Goal: Task Accomplishment & Management: Use online tool/utility

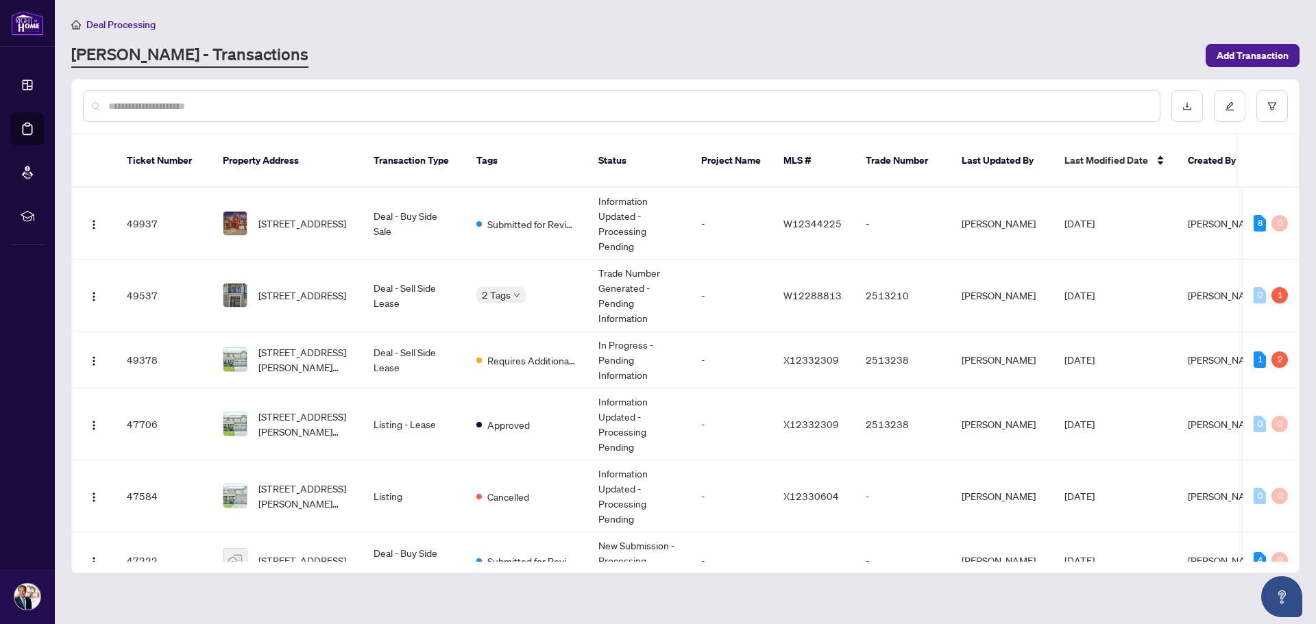
click at [110, 23] on span "Deal Processing" at bounding box center [120, 25] width 69 height 12
click at [119, 27] on span "Deal Processing" at bounding box center [120, 25] width 69 height 12
click at [324, 352] on span "[STREET_ADDRESS][PERSON_NAME][PERSON_NAME]" at bounding box center [304, 360] width 93 height 30
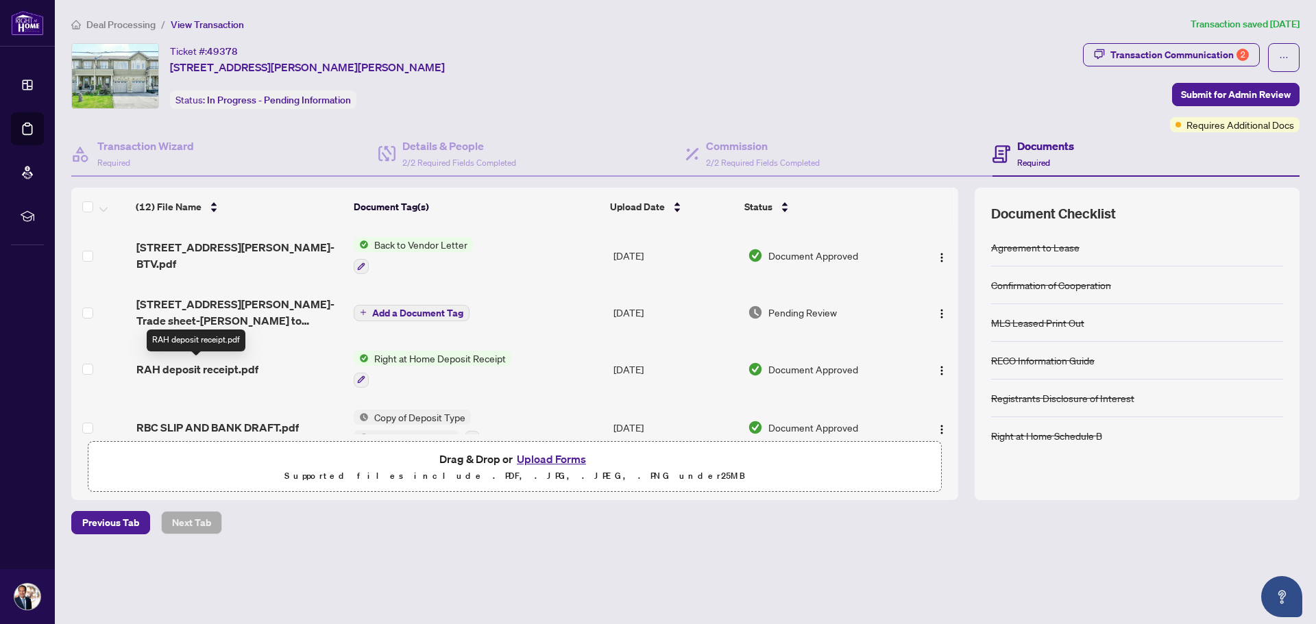
click at [244, 366] on span "RAH deposit receipt.pdf" at bounding box center [197, 369] width 122 height 16
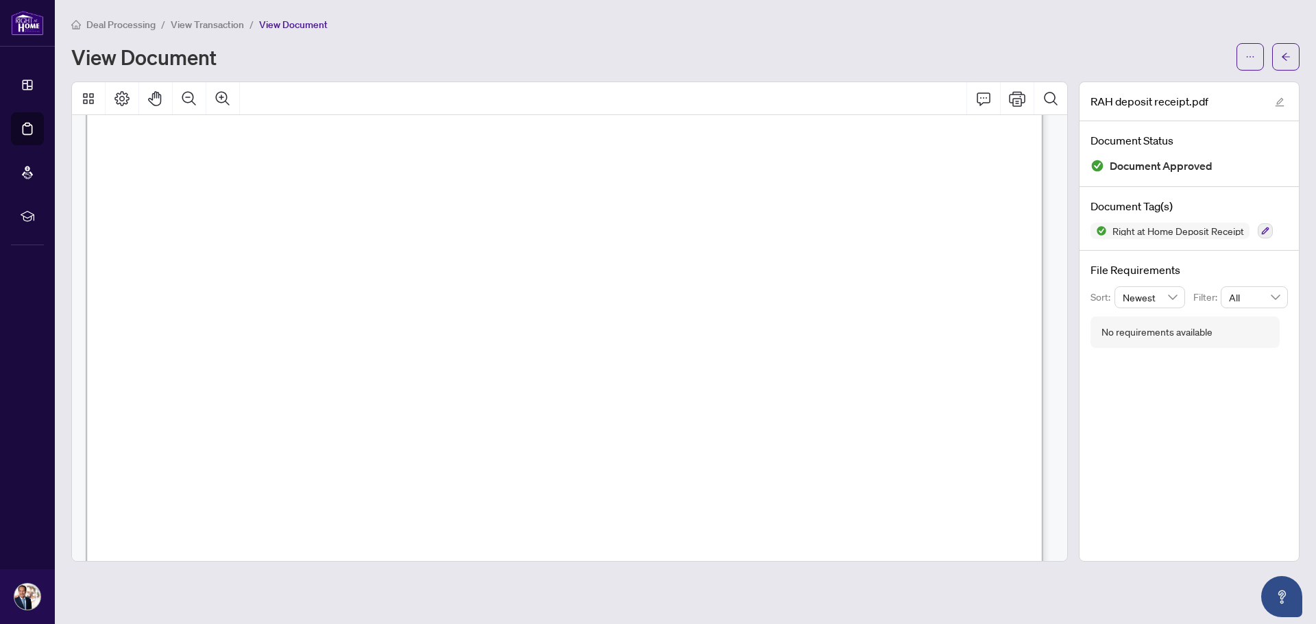
scroll to position [183, 0]
click at [1013, 95] on icon "Print" at bounding box center [1017, 98] width 16 height 16
